Goal: Find specific page/section: Find specific page/section

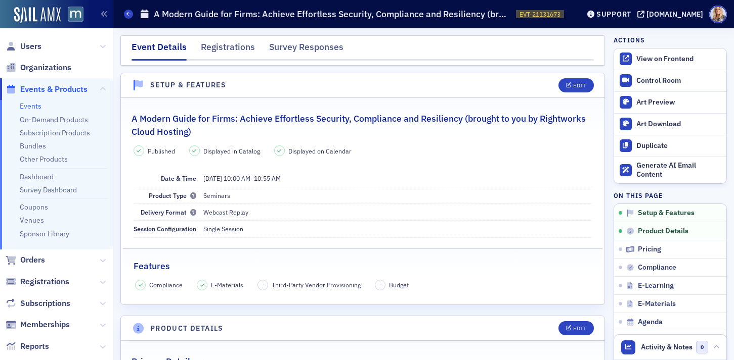
scroll to position [241, 0]
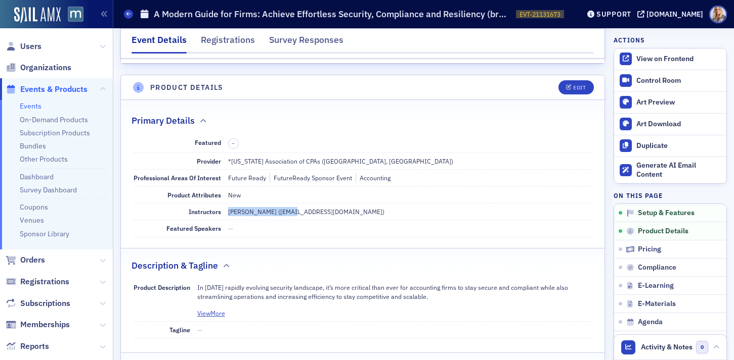
click at [33, 103] on link "Events" at bounding box center [31, 106] width 22 height 9
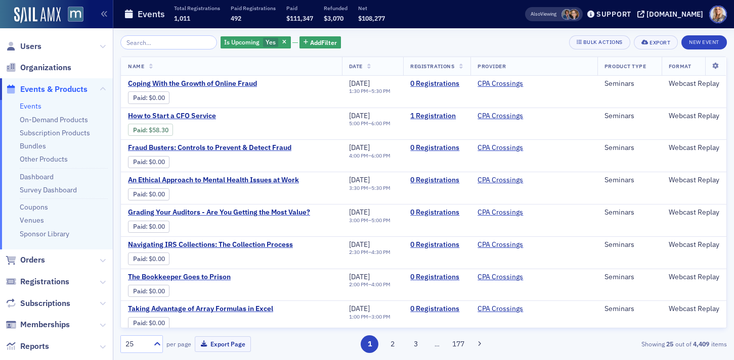
click at [139, 43] on input "search" at bounding box center [168, 42] width 97 height 14
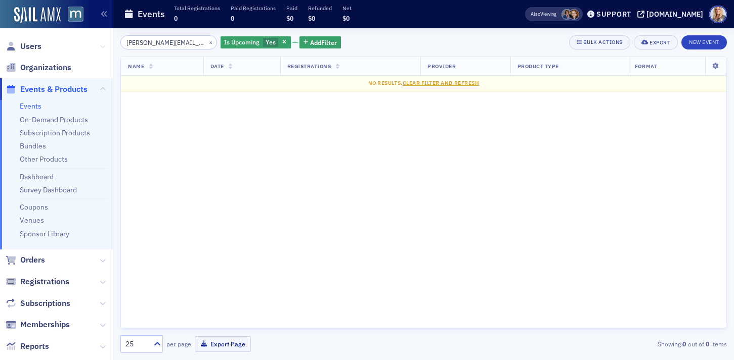
type input "[PERSON_NAME][EMAIL_ADDRESS][PERSON_NAME][DOMAIN_NAME]"
click at [105, 44] on span "Users" at bounding box center [56, 46] width 113 height 22
click at [105, 44] on icon at bounding box center [103, 46] width 6 height 6
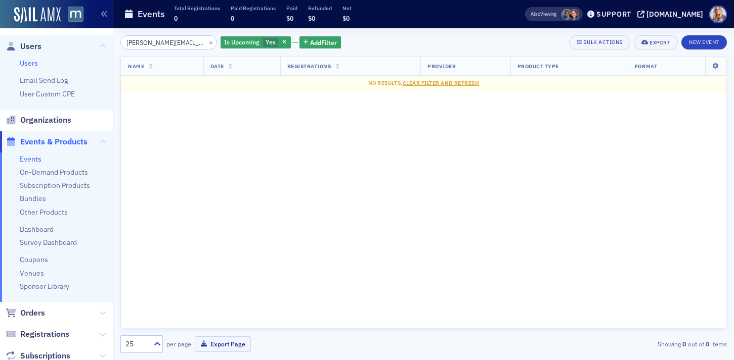
click at [29, 63] on link "Users" at bounding box center [29, 63] width 18 height 9
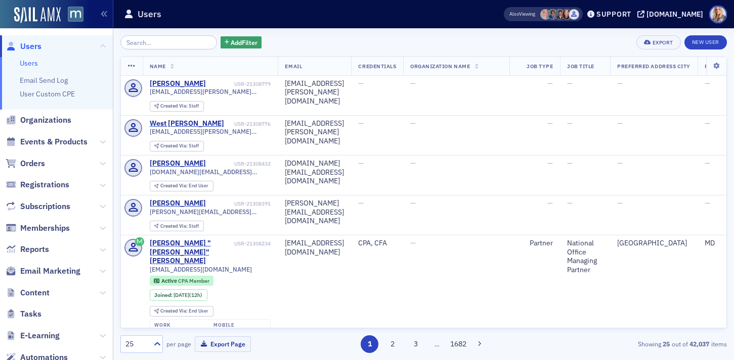
click at [141, 45] on input "search" at bounding box center [168, 42] width 97 height 14
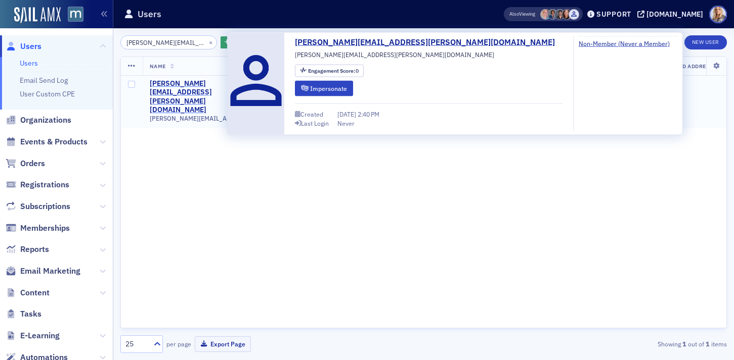
type input "[PERSON_NAME][EMAIL_ADDRESS][PERSON_NAME][DOMAIN_NAME]"
click at [223, 83] on div "[PERSON_NAME][EMAIL_ADDRESS][PERSON_NAME][DOMAIN_NAME]" at bounding box center [192, 96] width 84 height 35
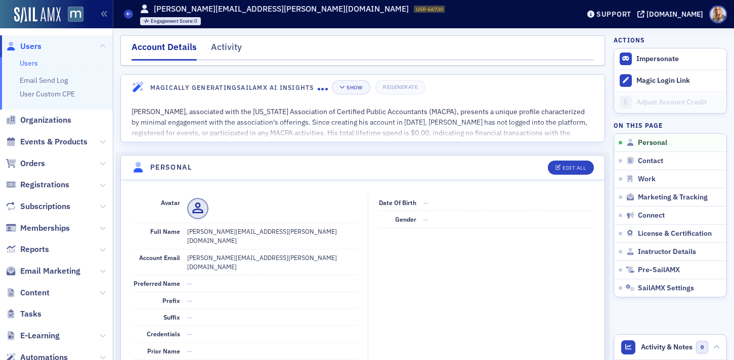
click at [29, 62] on link "Users" at bounding box center [29, 63] width 18 height 9
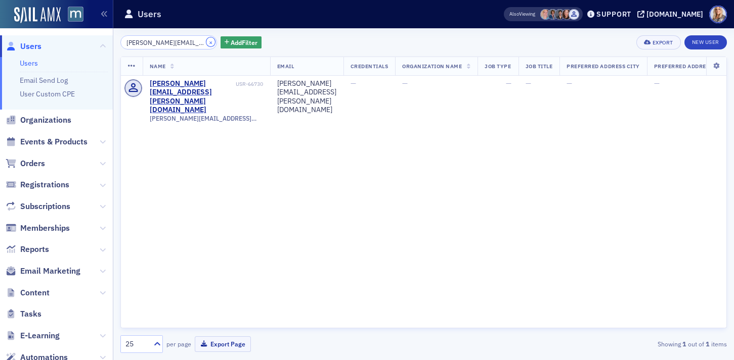
click at [206, 43] on button "×" at bounding box center [210, 41] width 9 height 9
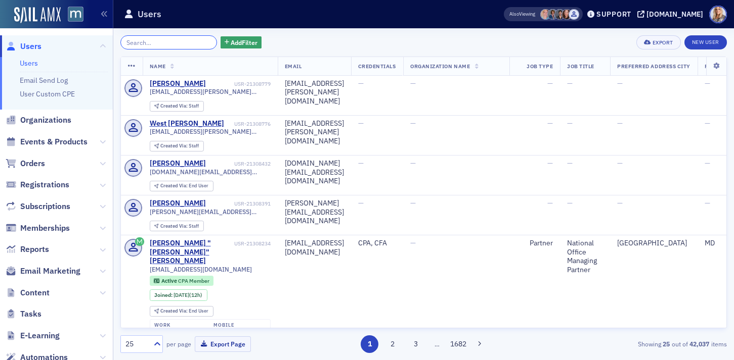
click at [181, 44] on input "search" at bounding box center [168, 42] width 97 height 14
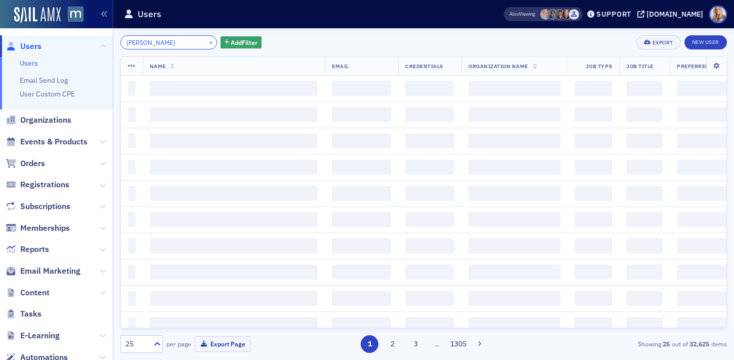
type input "[PERSON_NAME]"
